Goal: Task Accomplishment & Management: Manage account settings

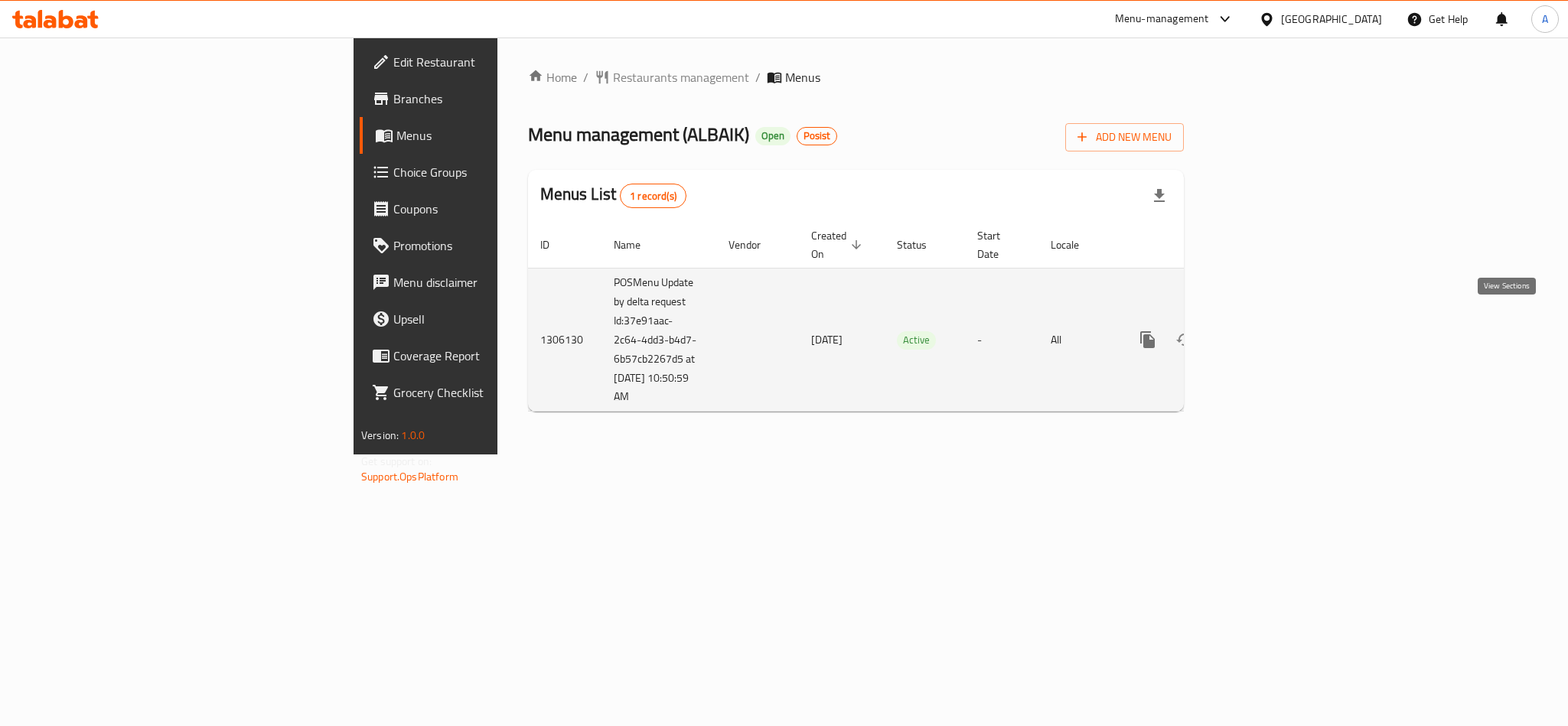
click at [1267, 331] on icon "enhanced table" at bounding box center [1258, 340] width 18 height 18
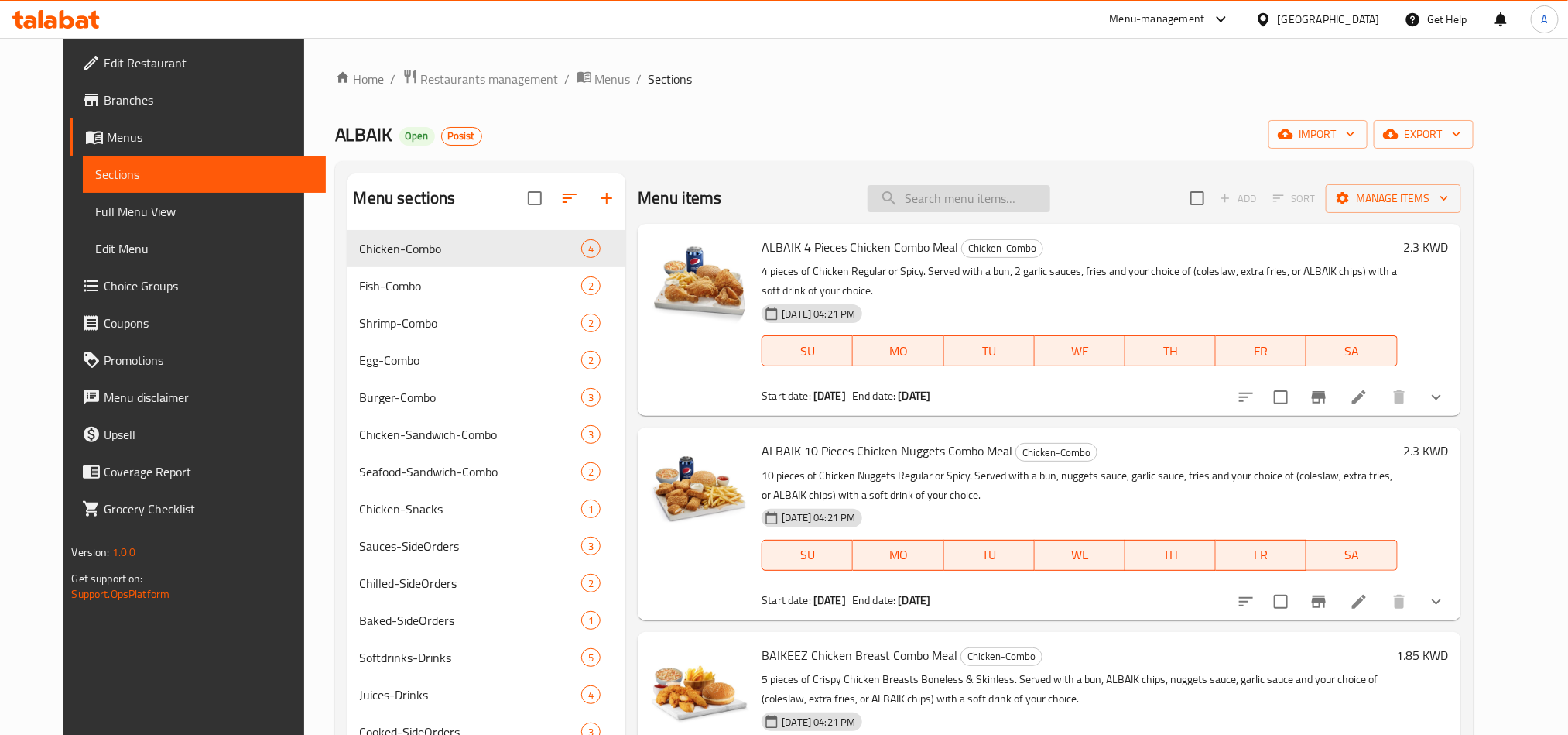
click at [985, 191] on input "search" at bounding box center [959, 199] width 183 height 27
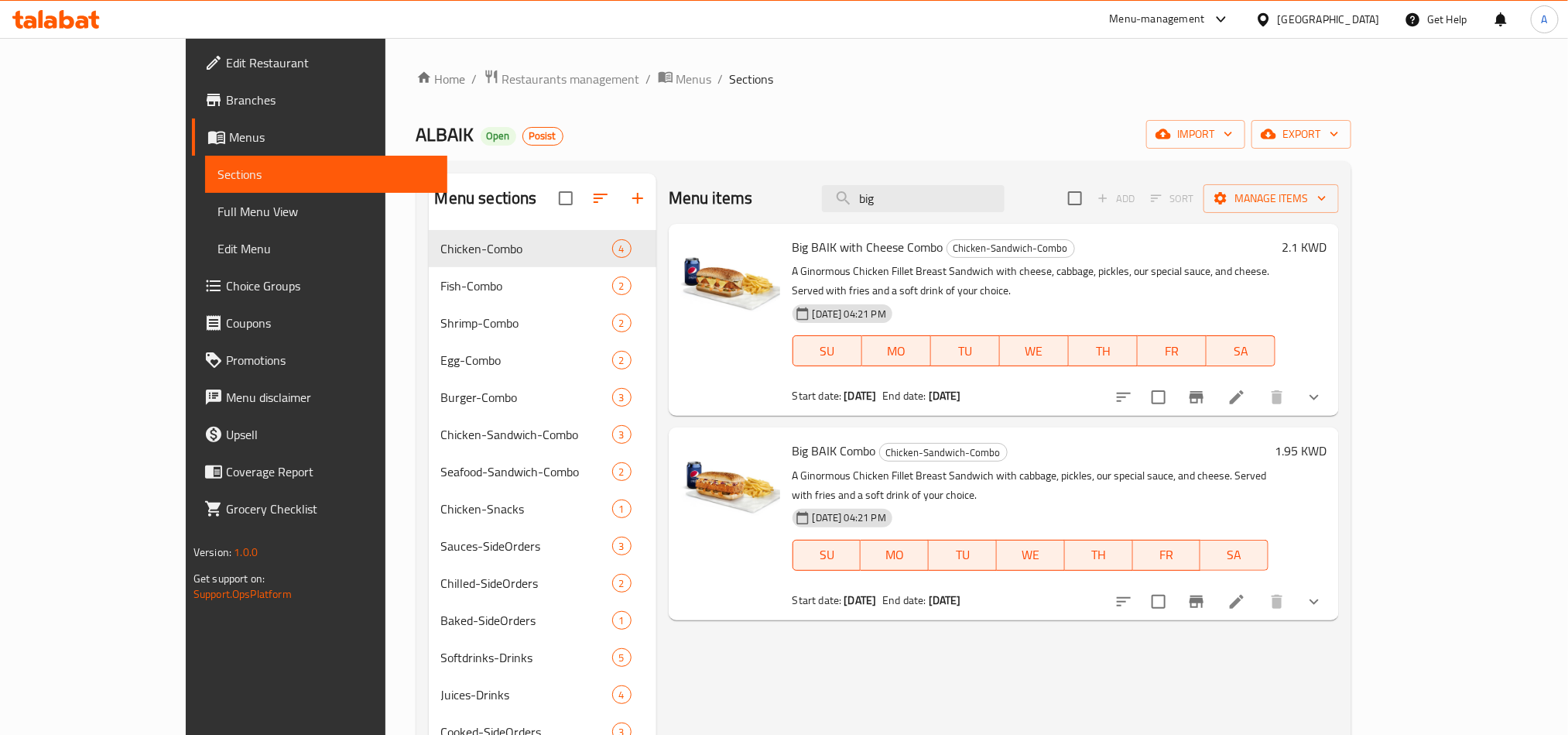
type input "big"
click at [1324, 388] on icon "show more" at bounding box center [1314, 397] width 19 height 19
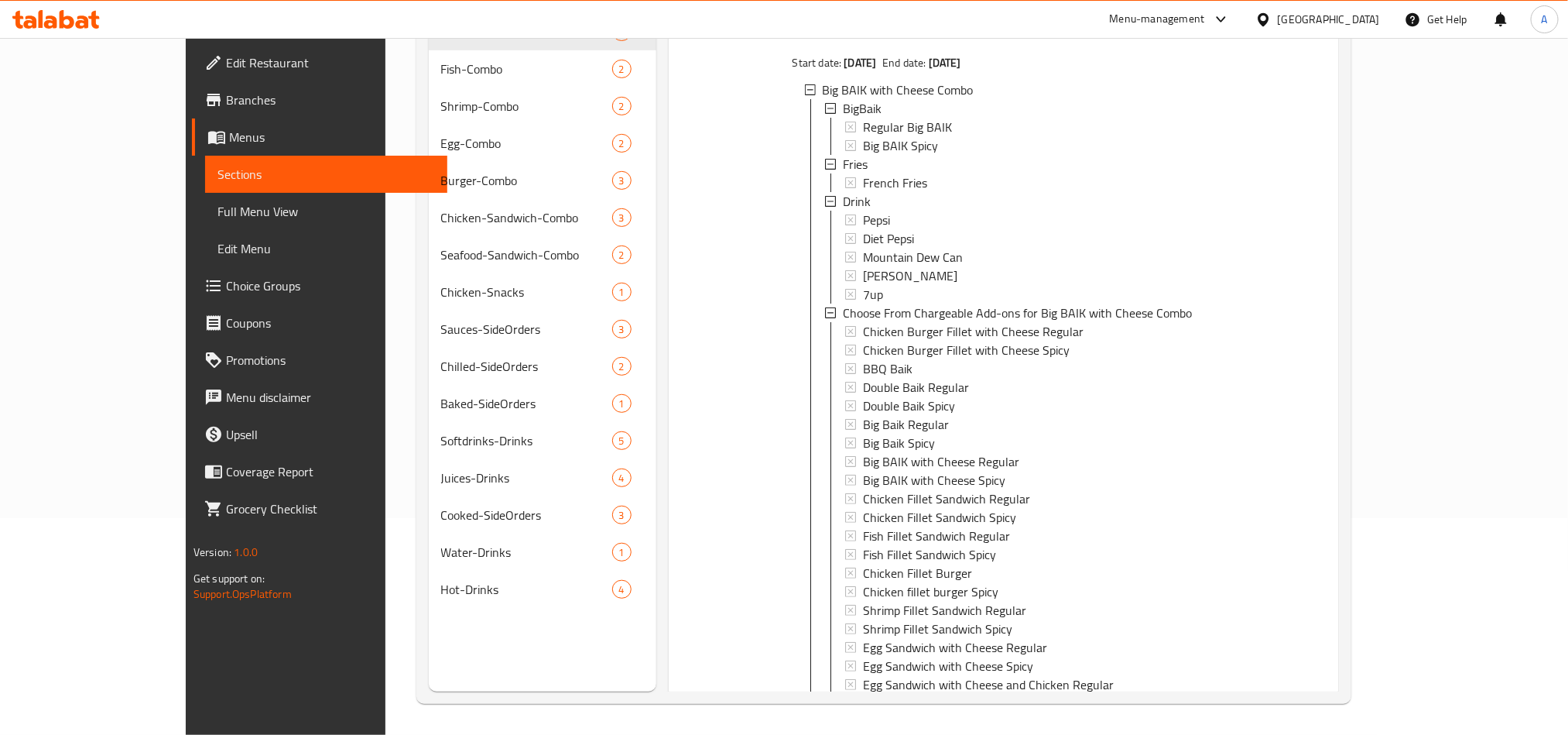
scroll to position [383, 0]
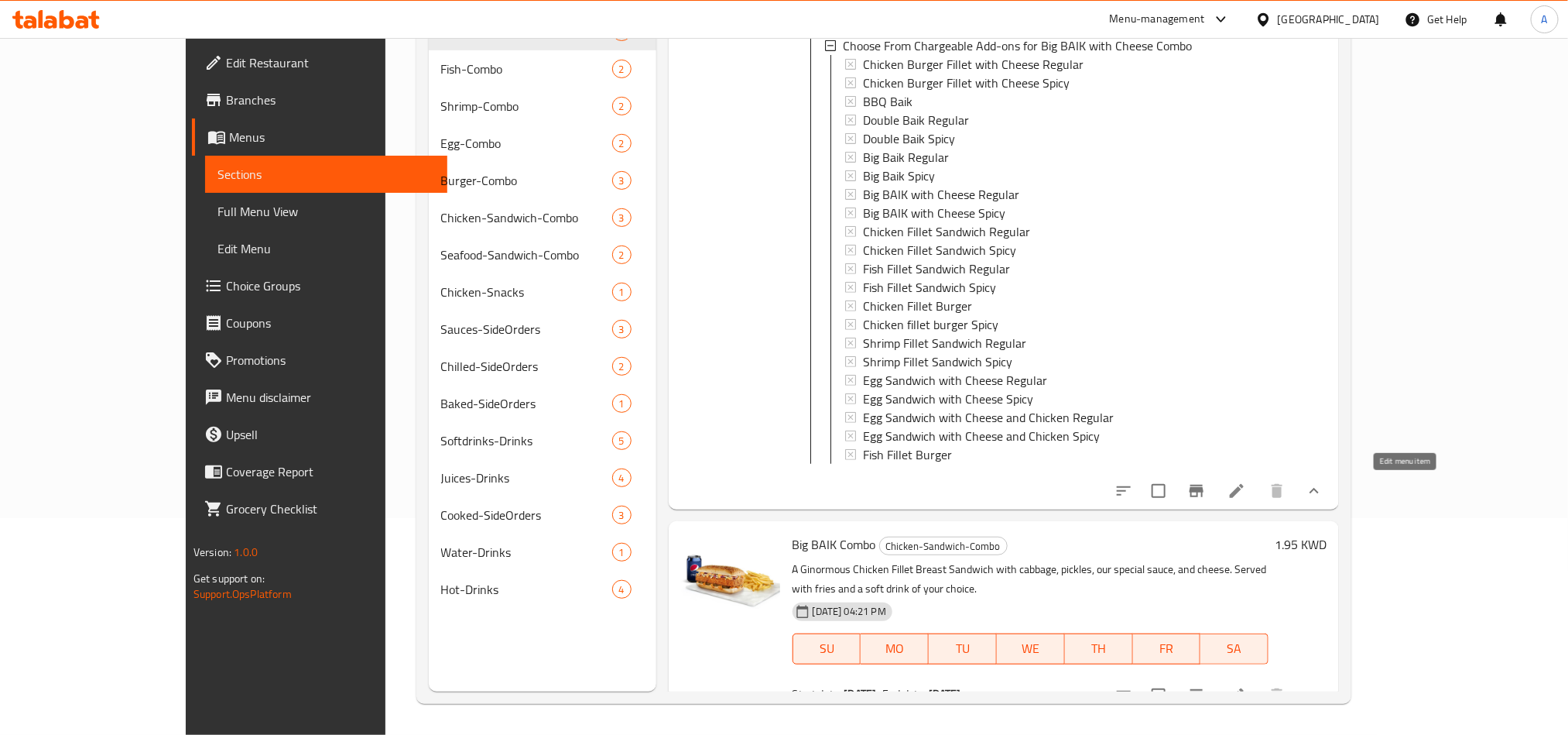
click at [1246, 496] on icon at bounding box center [1237, 491] width 19 height 19
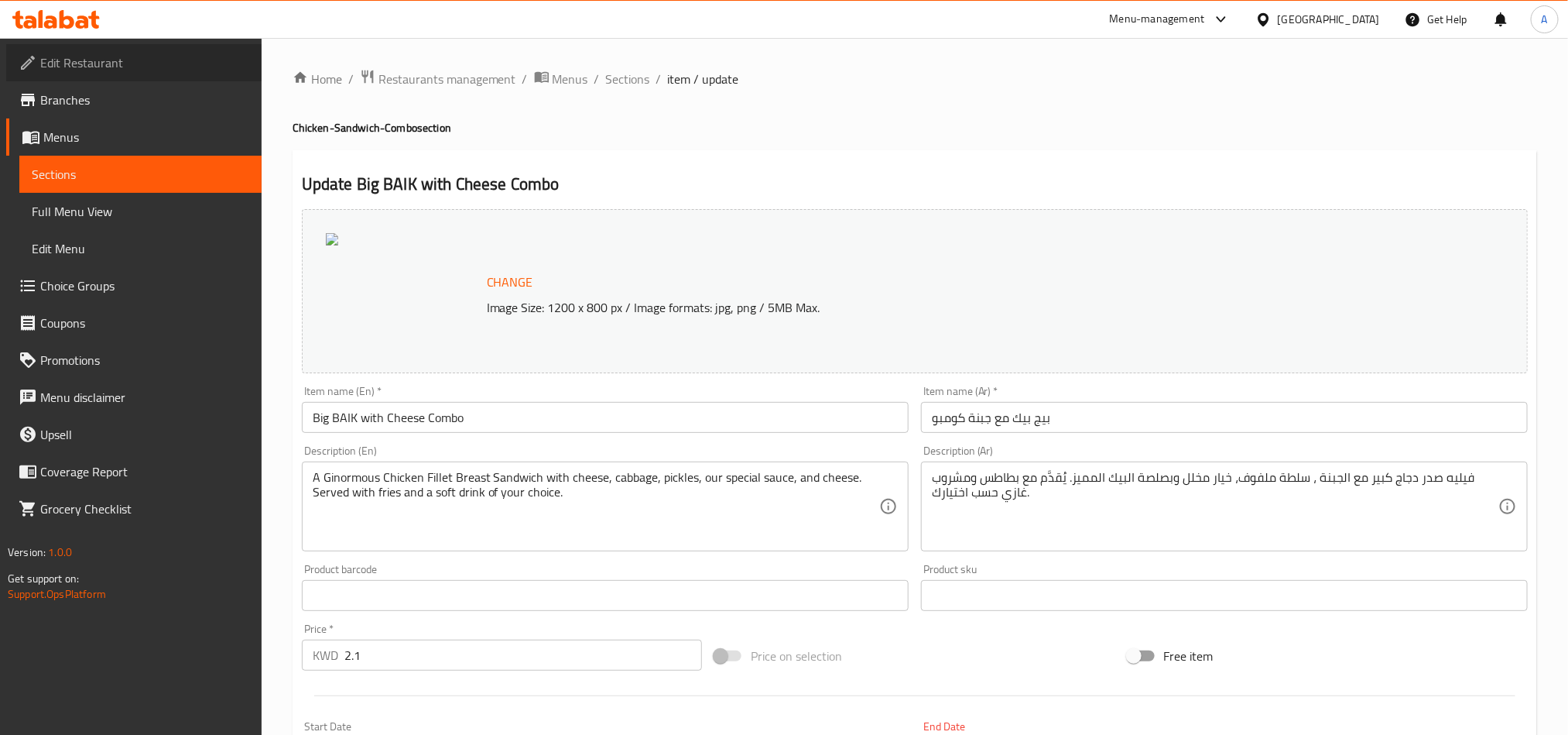
click at [81, 55] on span "Edit Restaurant" at bounding box center [145, 63] width 209 height 19
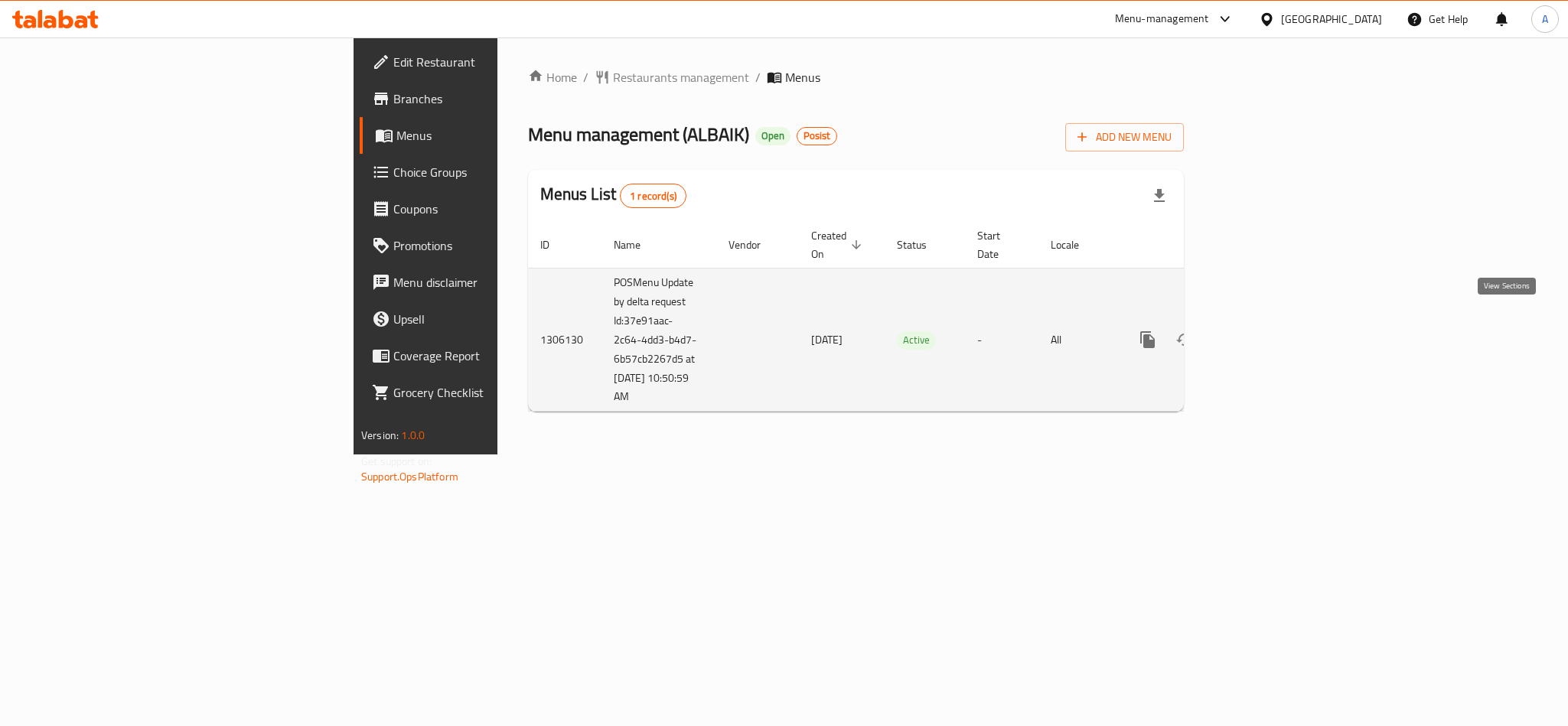
click at [1276, 324] on link "enhanced table" at bounding box center [1258, 340] width 37 height 37
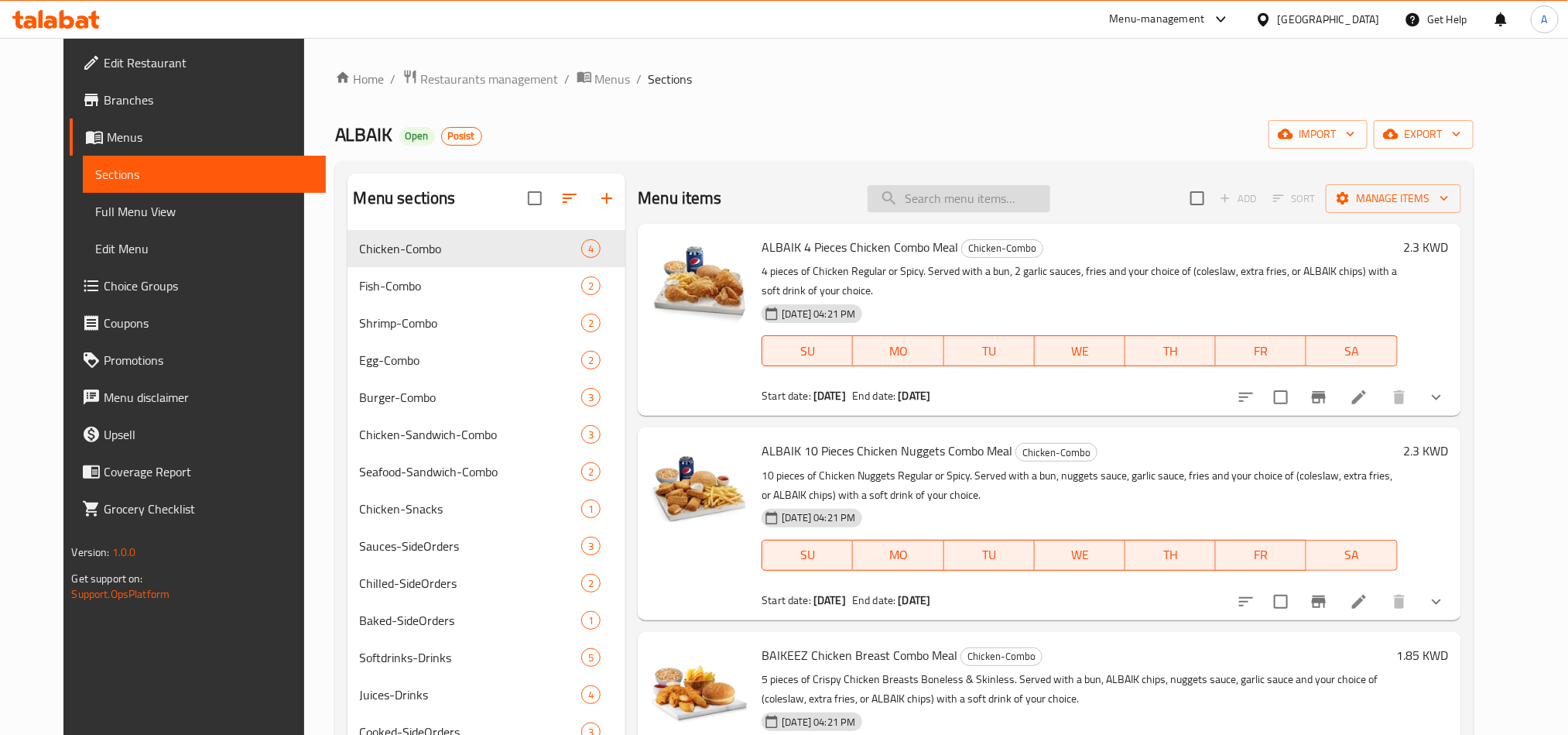
click at [971, 193] on input "search" at bounding box center [959, 199] width 183 height 27
click at [954, 202] on input "baik" at bounding box center [959, 199] width 183 height 27
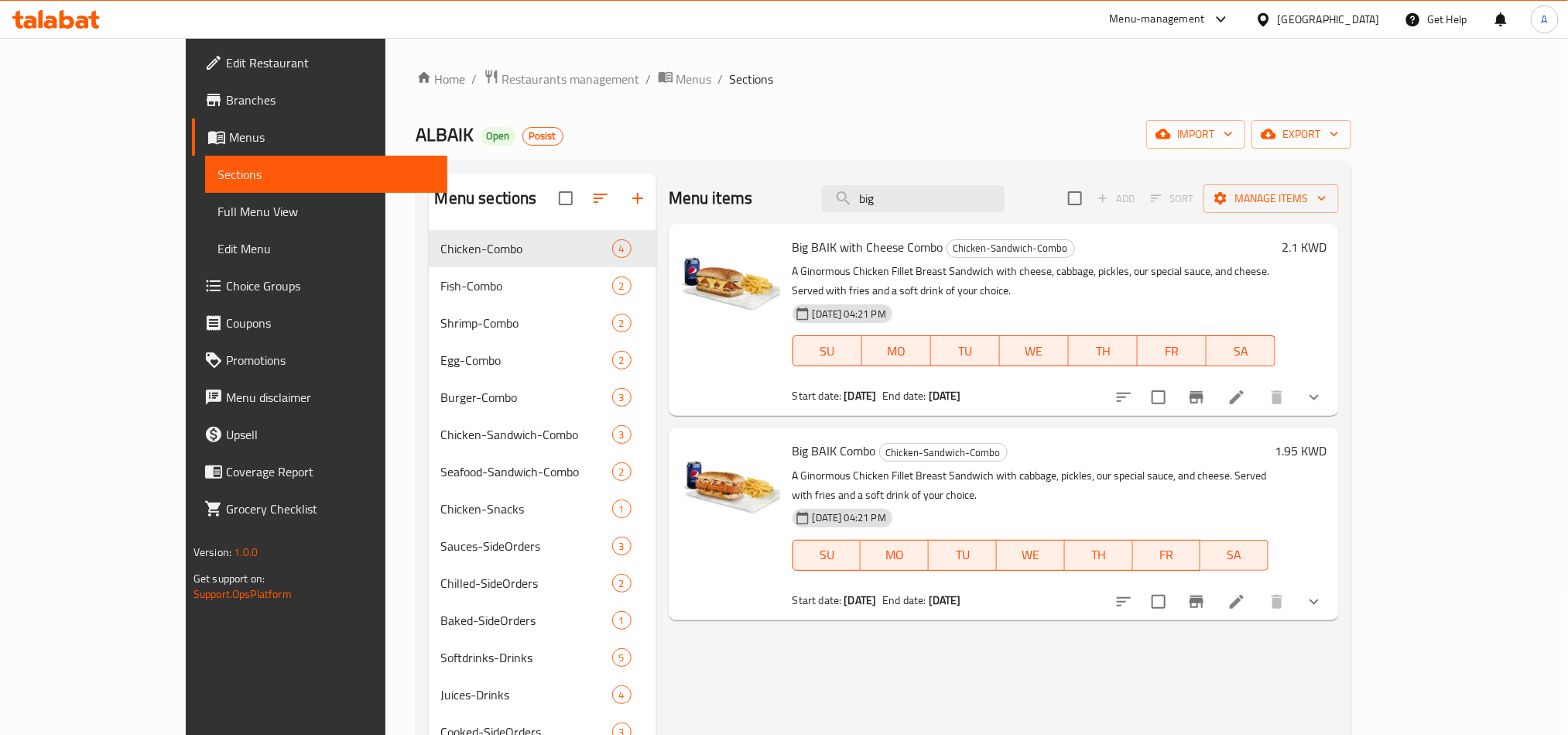
type input "big"
click at [1333, 378] on button "show more" at bounding box center [1314, 397] width 37 height 37
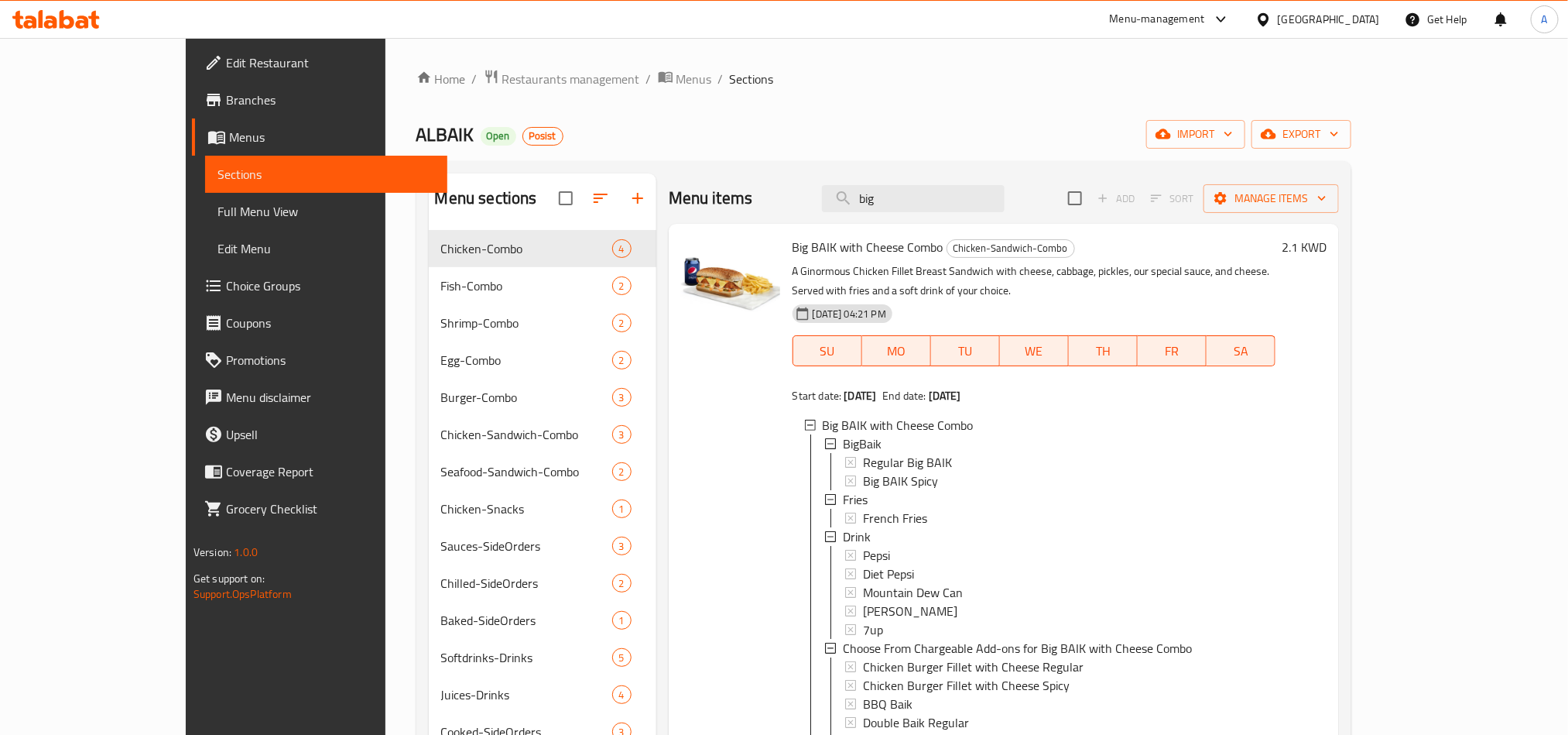
click at [229, 142] on span "Menus" at bounding box center [331, 137] width 206 height 19
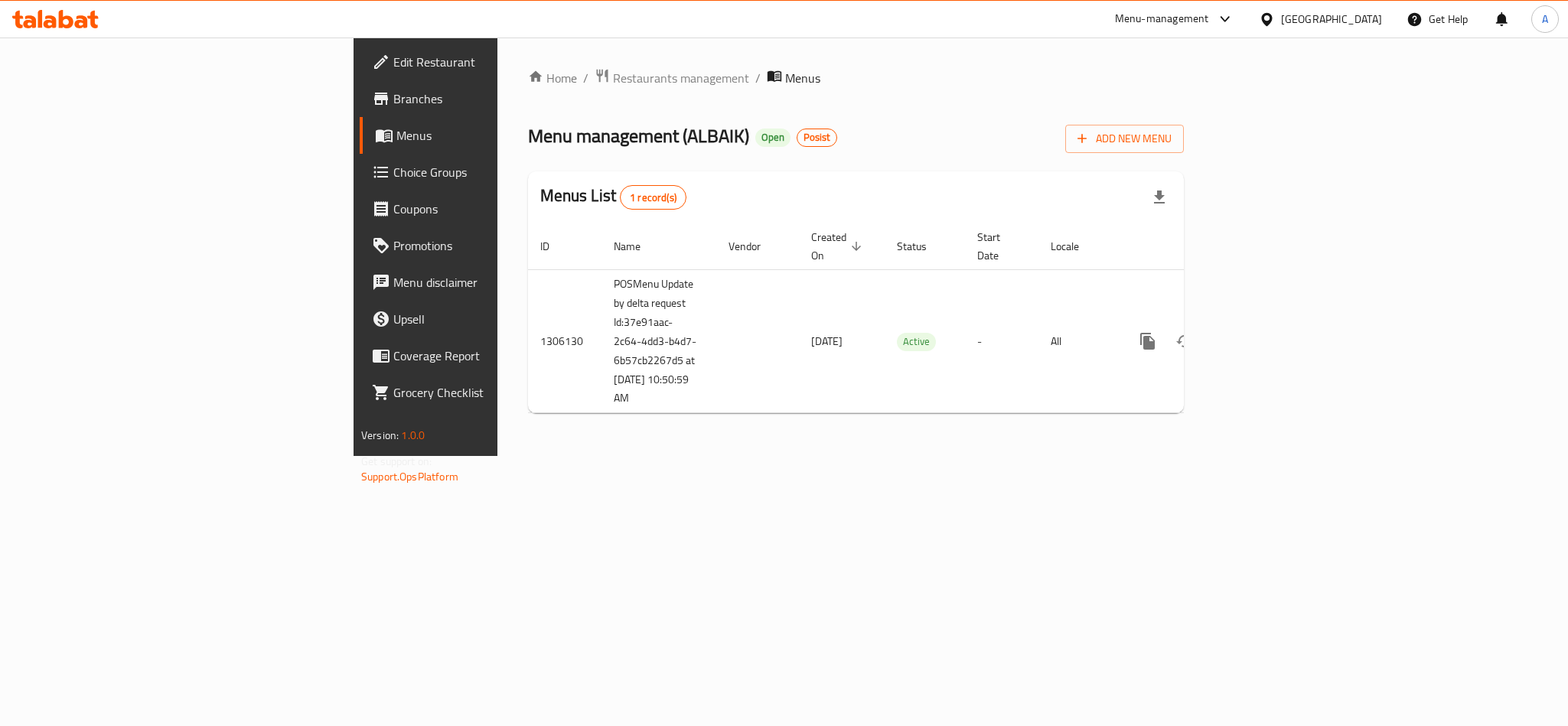
click at [1366, 16] on div "[GEOGRAPHIC_DATA]" at bounding box center [1331, 19] width 101 height 17
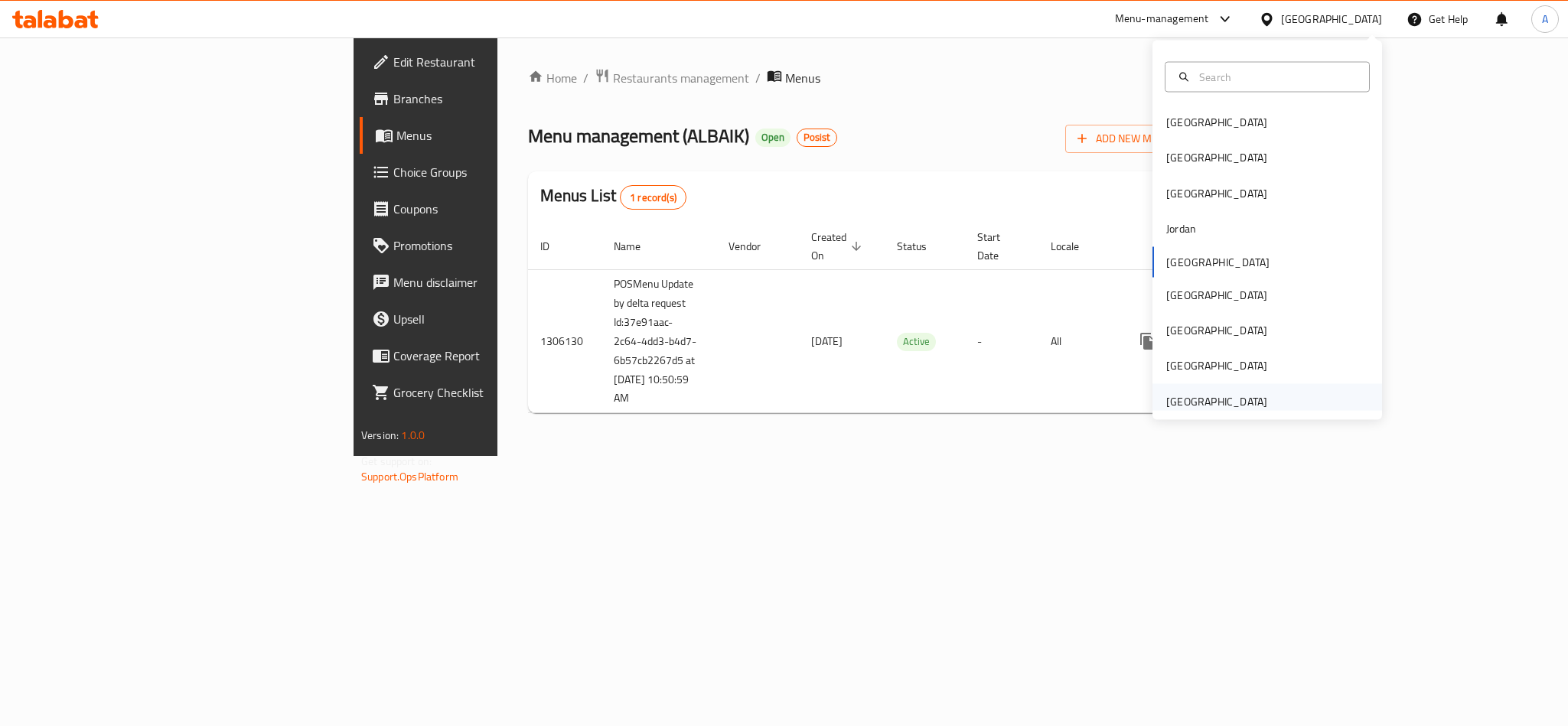
click at [1210, 408] on div "[GEOGRAPHIC_DATA]" at bounding box center [1216, 401] width 101 height 17
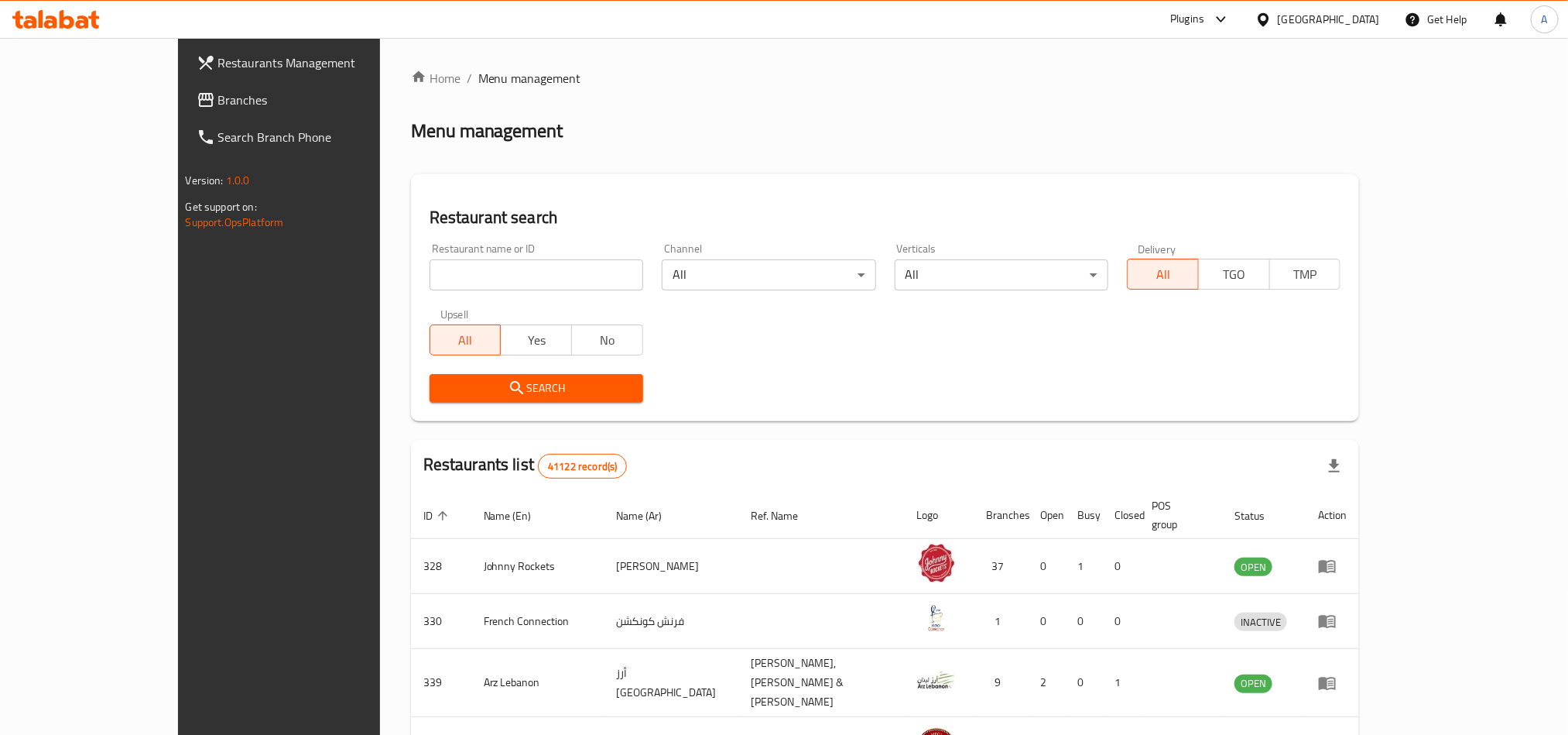
click at [430, 279] on input "search" at bounding box center [536, 275] width 213 height 31
paste input "1430"
type input "1430"
click at [442, 396] on span "Search" at bounding box center [536, 388] width 189 height 19
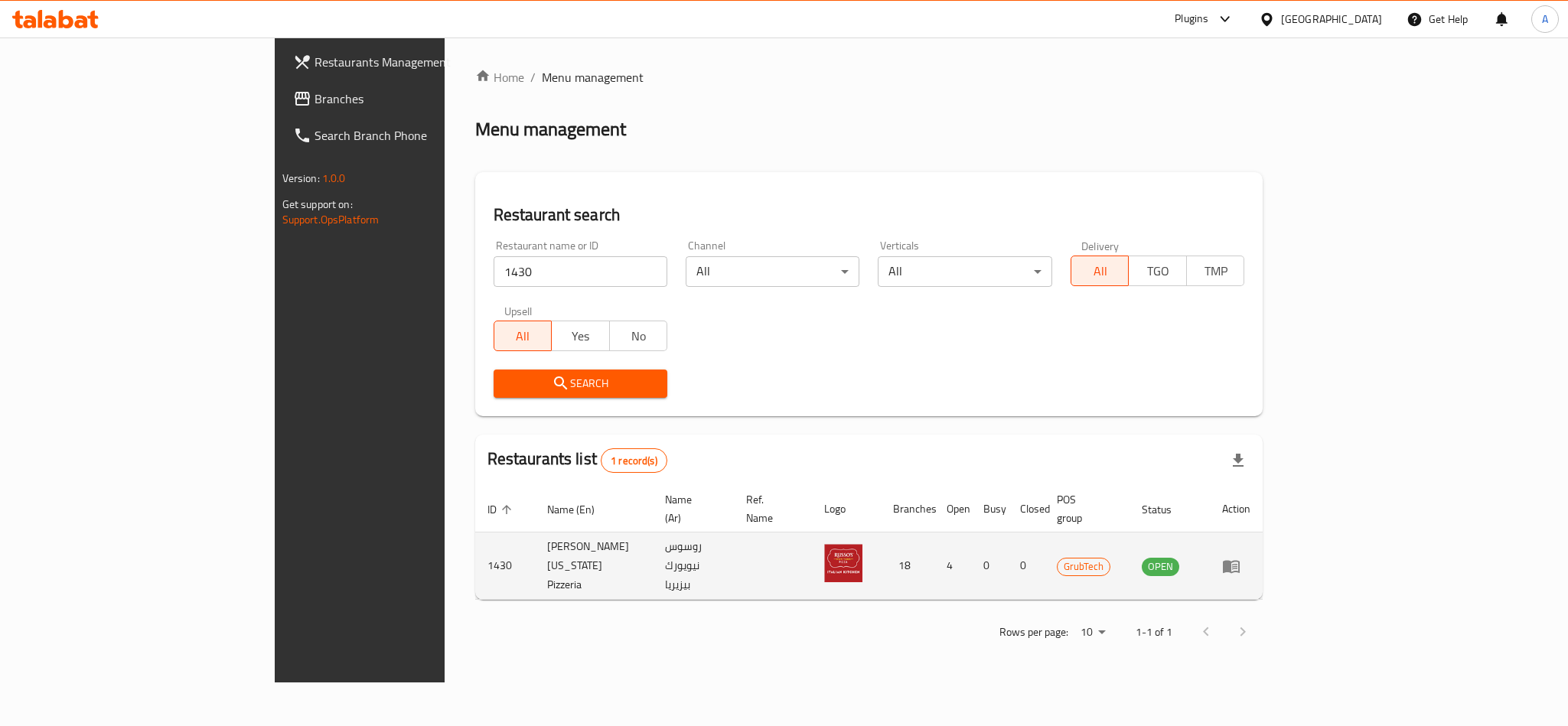
click at [1237, 564] on icon "enhanced table" at bounding box center [1234, 567] width 5 height 6
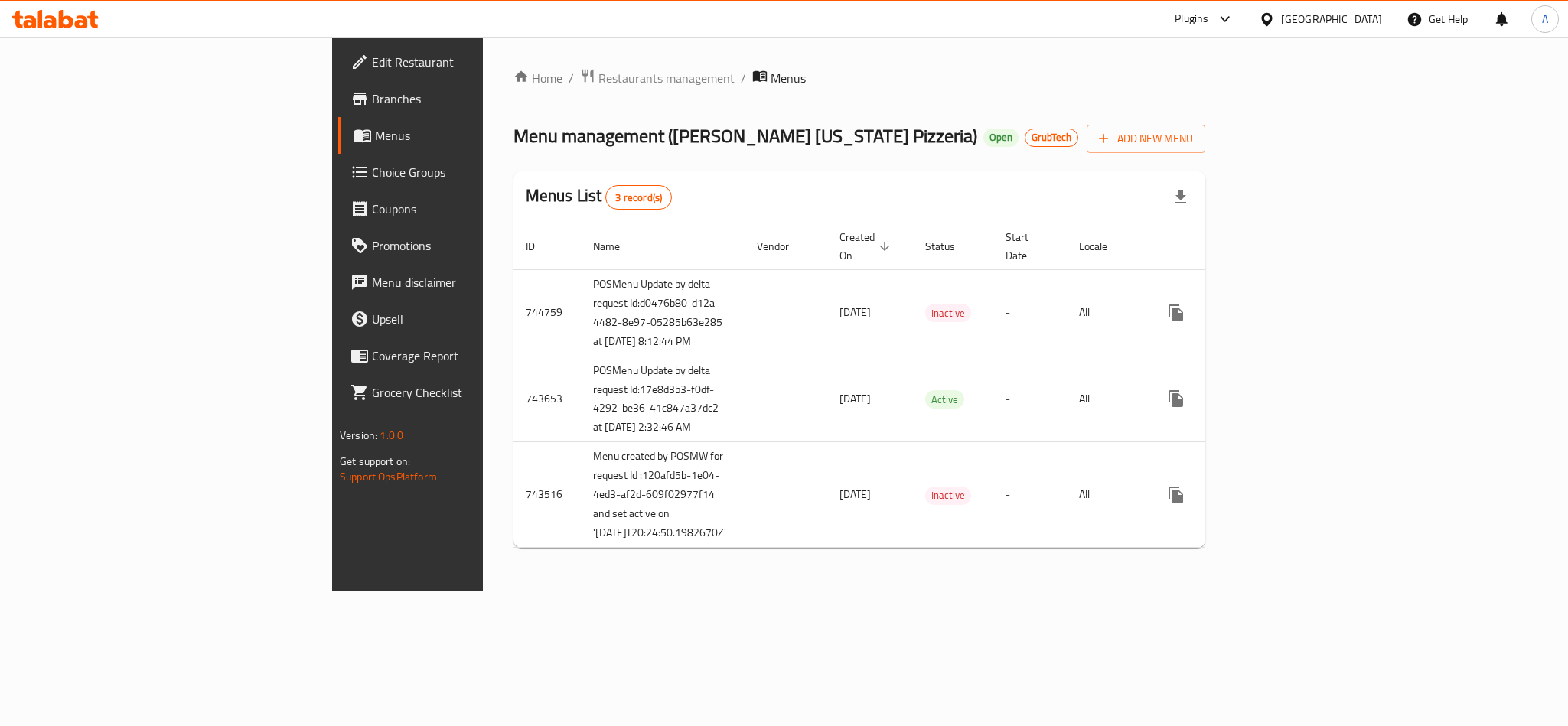
click at [372, 96] on span "Branches" at bounding box center [476, 98] width 210 height 18
